Goal: Check status: Check status

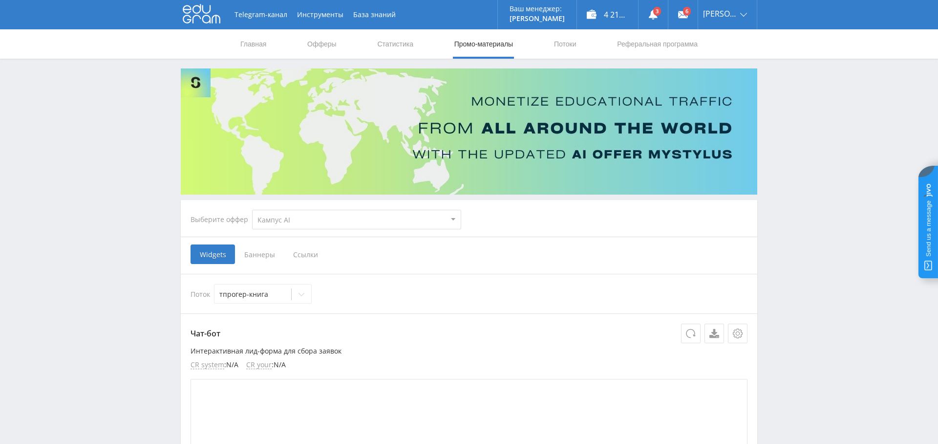
select select "340"
click at [732, 69] on link "Выход" at bounding box center [727, 74] width 59 height 18
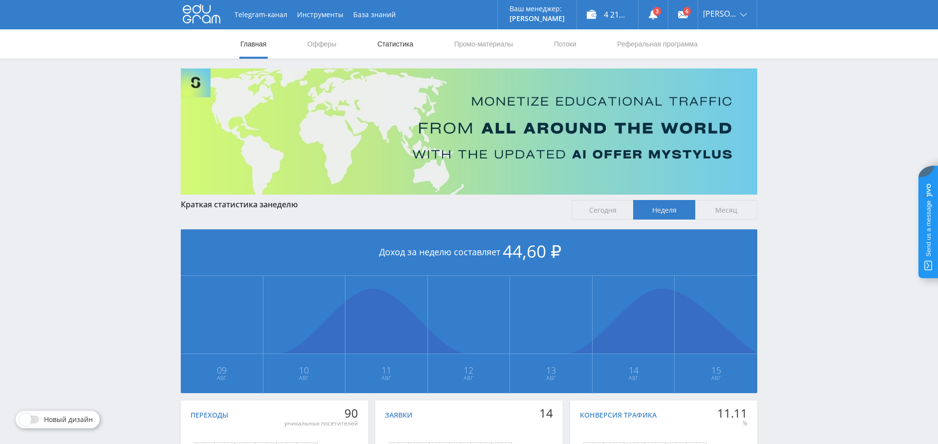
click at [391, 48] on link "Статистика" at bounding box center [395, 43] width 38 height 29
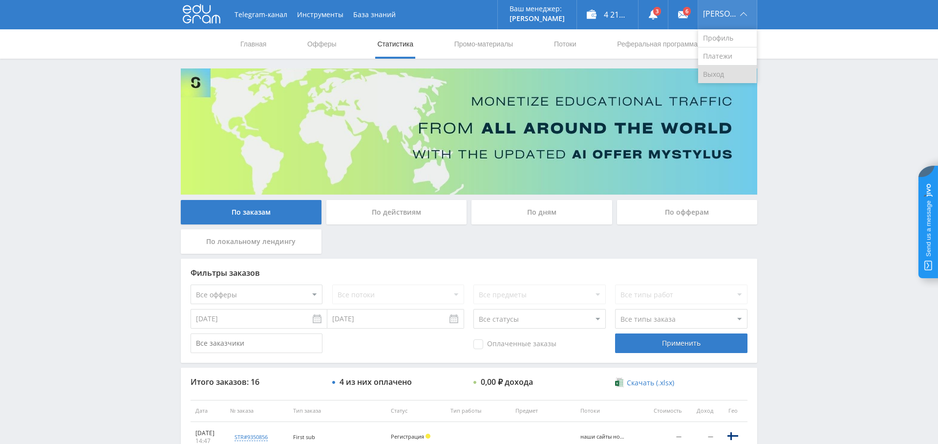
click at [729, 74] on link "Выход" at bounding box center [727, 74] width 59 height 18
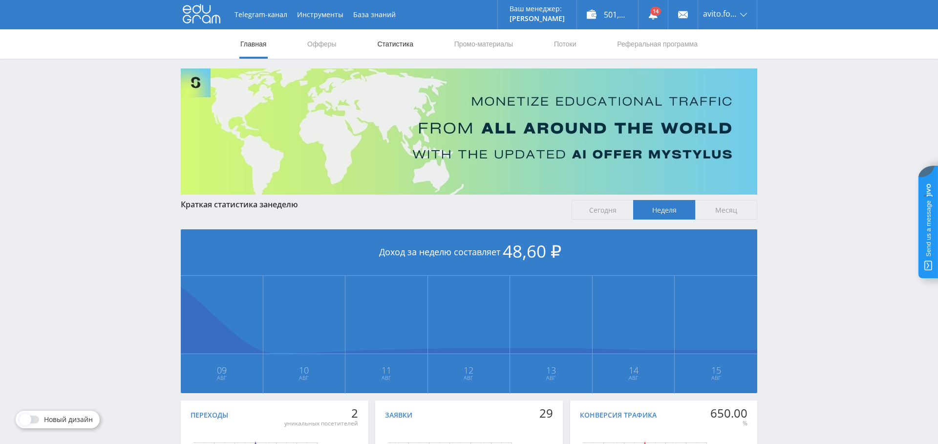
click at [384, 48] on link "Статистика" at bounding box center [395, 43] width 38 height 29
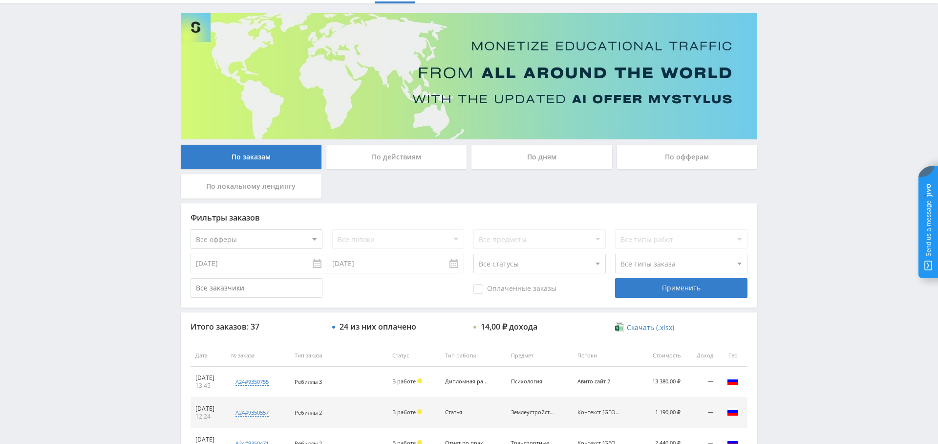
scroll to position [85, 0]
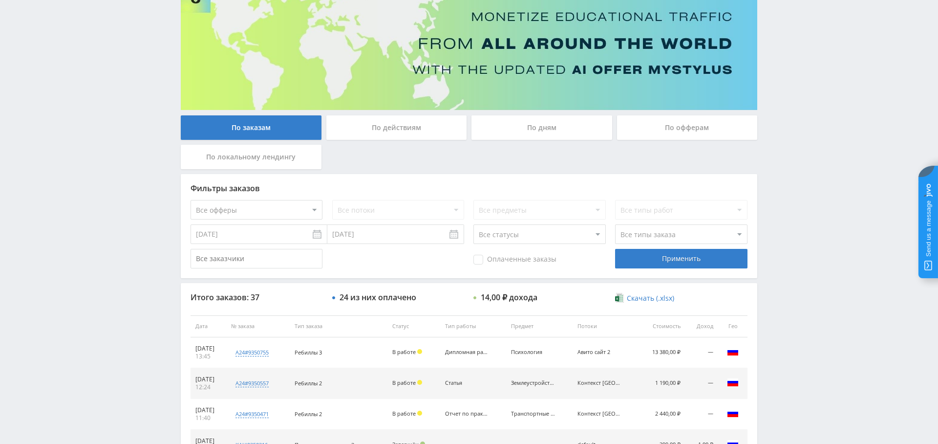
click at [283, 208] on select "Все офферы MyStylus MyStylus - Revshare Кампус AI Studybay Автор24 Studybay Bra…" at bounding box center [257, 210] width 132 height 20
select select "1"
click at [662, 255] on div "Применить" at bounding box center [681, 259] width 132 height 20
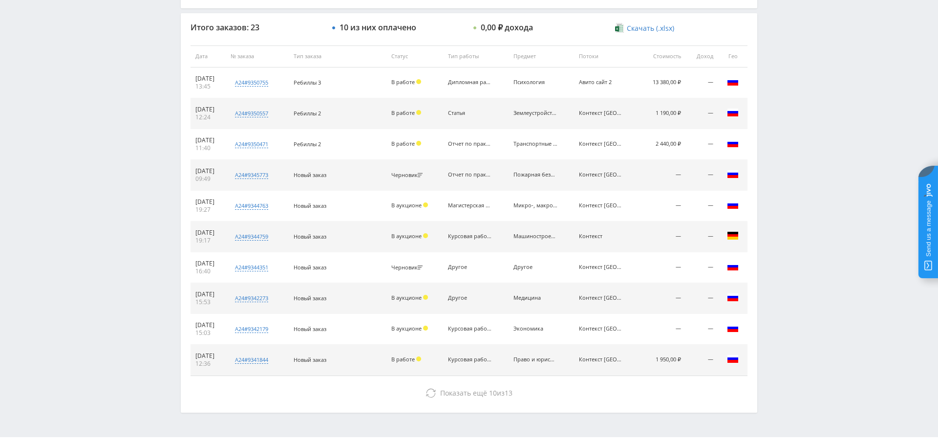
scroll to position [356, 0]
click at [506, 401] on div "Итого заказов: 23 10 из них оплачено 0,00 ₽ дохода Скачать (.xlsx) Дата № заказ…" at bounding box center [469, 210] width 577 height 399
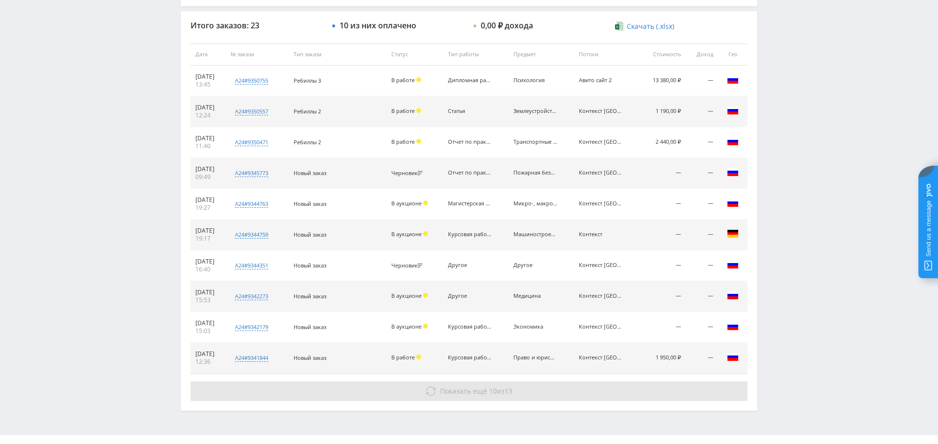
click at [505, 391] on span "Показать ещё 10 из 13" at bounding box center [476, 390] width 72 height 9
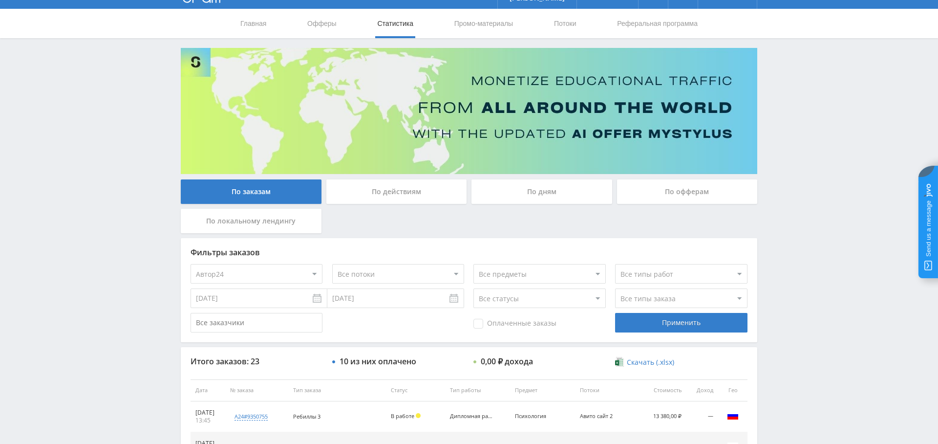
scroll to position [0, 0]
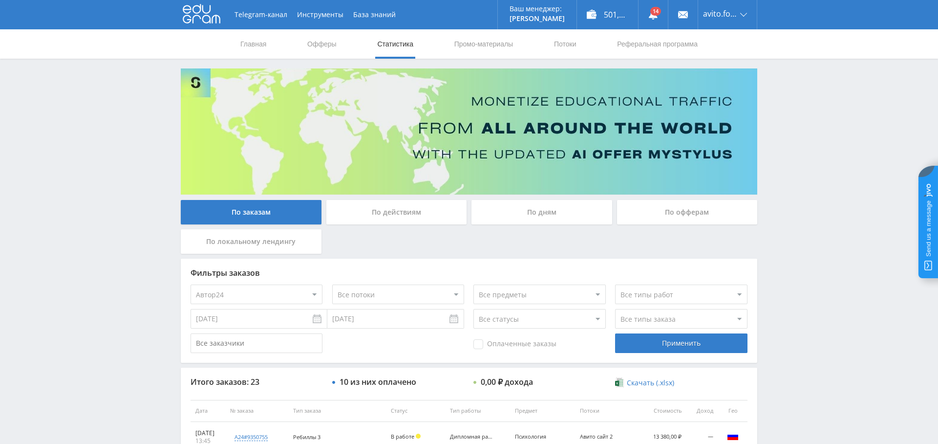
click at [515, 344] on span "Оплаченные заказы" at bounding box center [514, 344] width 83 height 10
click at [0, 0] on input "Оплаченные заказы" at bounding box center [0, 0] width 0 height 0
click at [682, 343] on div "Применить" at bounding box center [681, 343] width 132 height 20
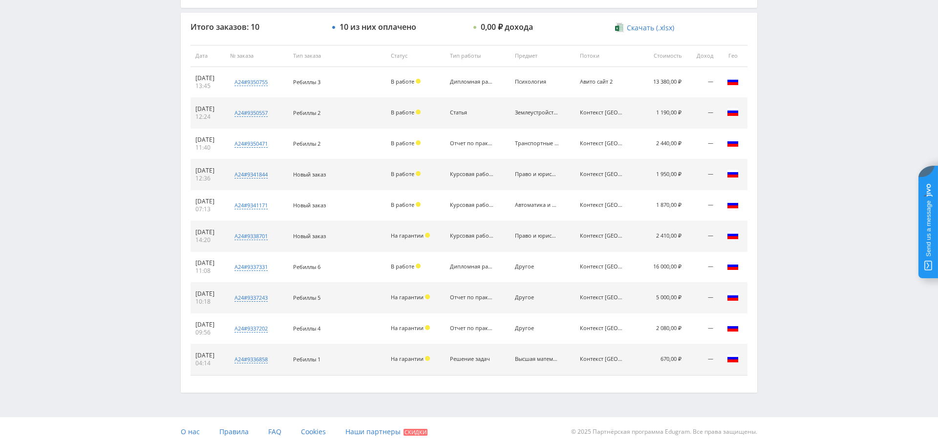
scroll to position [353, 0]
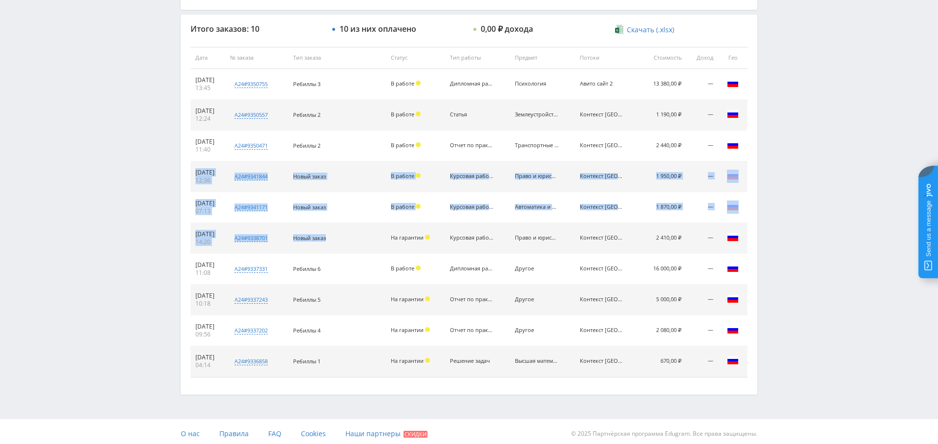
drag, startPoint x: 352, startPoint y: 235, endPoint x: 193, endPoint y: 173, distance: 171.0
click at [193, 173] on tbody "[DATE] 13:45 a24#9350755 Новое задание по Психология Кол-во ставок 28 Заказчик …" at bounding box center [469, 223] width 557 height 308
click at [414, 176] on span "В работе" at bounding box center [402, 175] width 23 height 7
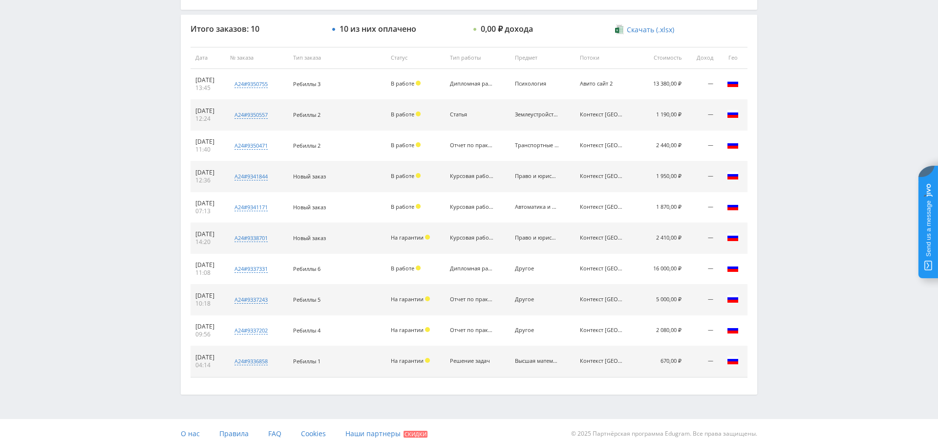
scroll to position [0, 0]
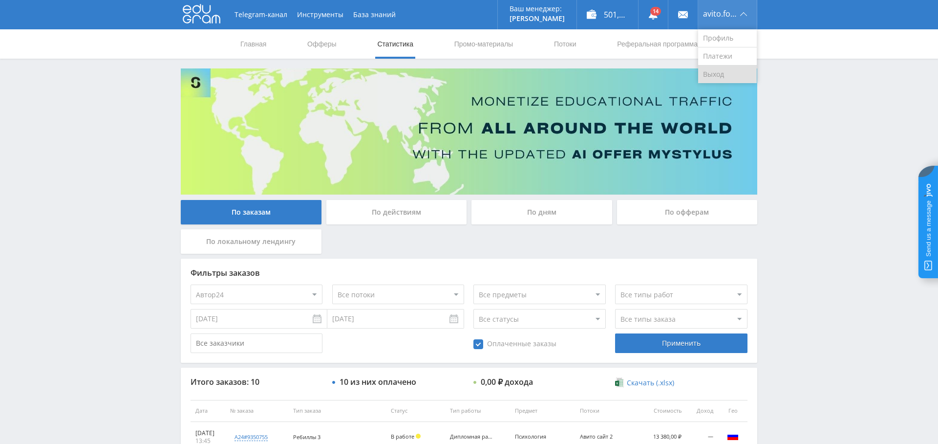
click at [728, 75] on link "Выход" at bounding box center [727, 74] width 59 height 18
